Goal: Task Accomplishment & Management: Manage account settings

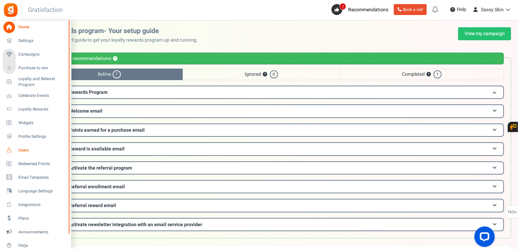
click at [22, 148] on span "Users" at bounding box center [42, 150] width 48 height 6
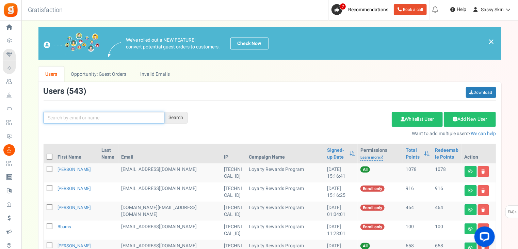
click at [66, 115] on input "text" at bounding box center [104, 118] width 121 height 12
type input "[PERSON_NAME]"
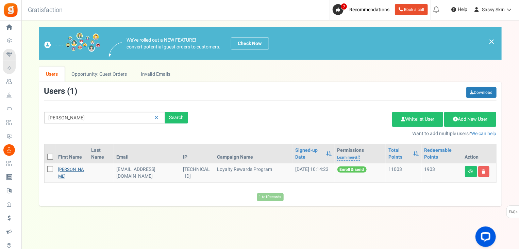
click at [68, 170] on link "[PERSON_NAME]" at bounding box center [72, 172] width 26 height 13
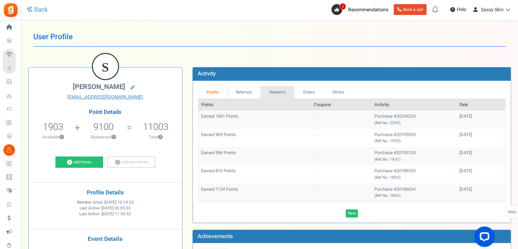
click at [274, 93] on link "Redeems" at bounding box center [277, 92] width 34 height 13
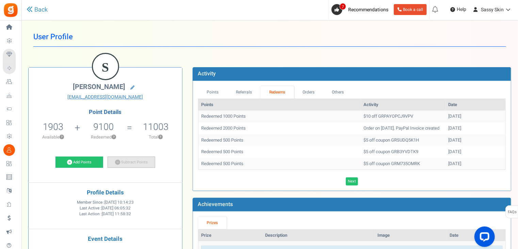
click at [129, 161] on link "Subtract Points" at bounding box center [132, 162] width 48 height 12
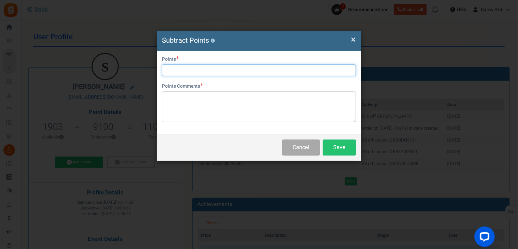
click at [175, 71] on input "text" at bounding box center [259, 70] width 194 height 12
type input "1000"
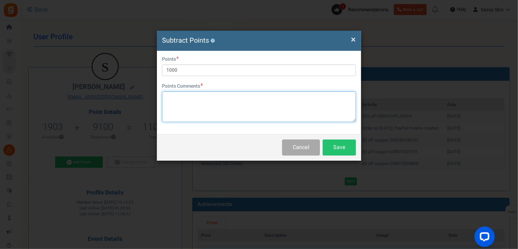
click at [166, 96] on textarea at bounding box center [259, 106] width 194 height 31
click at [165, 96] on textarea "invoice #4 used 1000 points for $10 off - Total $230.72" at bounding box center [259, 106] width 194 height 31
click at [284, 104] on textarea "[DATE] invoice #4 used 1000 points for $10 off - Total $230.72" at bounding box center [259, 106] width 194 height 31
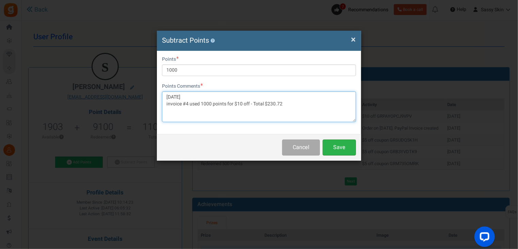
type textarea "[DATE] invoice #4 used 1000 points for $10 off - Total $230.72"
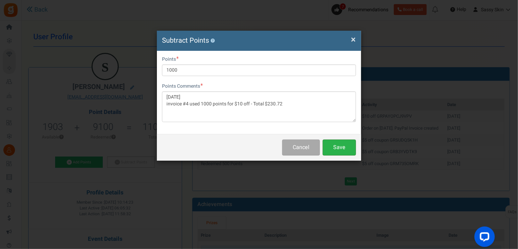
click at [343, 146] on button "Save" at bounding box center [339, 147] width 33 height 16
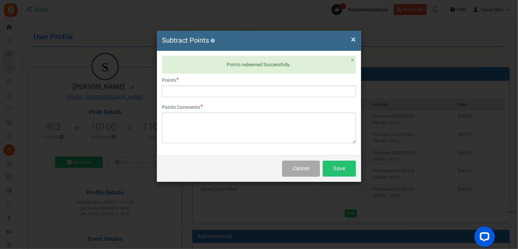
click at [354, 41] on span "×" at bounding box center [353, 39] width 5 height 13
